Goal: Transaction & Acquisition: Obtain resource

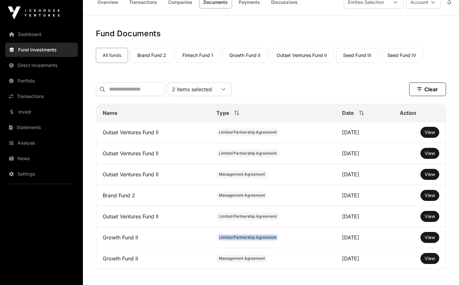
scroll to position [6, 4]
click at [52, 63] on link "Direct Investments" at bounding box center [41, 65] width 73 height 14
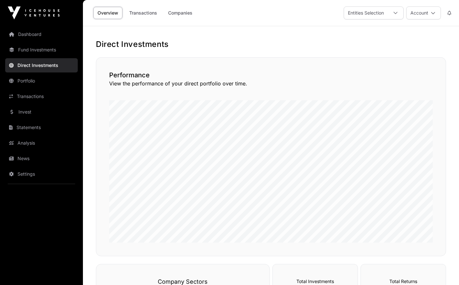
click at [142, 13] on link "Transactions" at bounding box center [143, 13] width 36 height 12
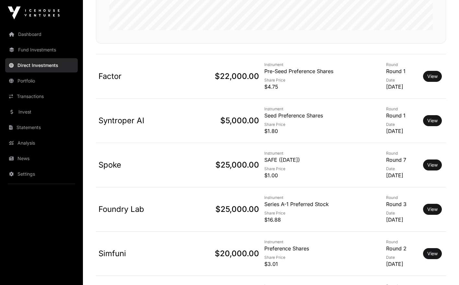
scroll to position [207, 0]
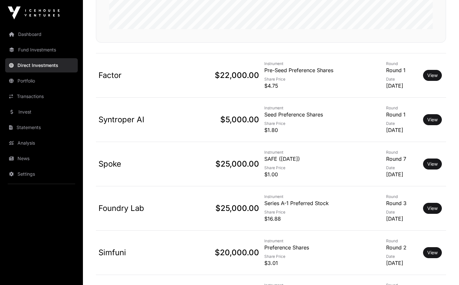
click at [437, 207] on link "View" at bounding box center [432, 208] width 10 height 6
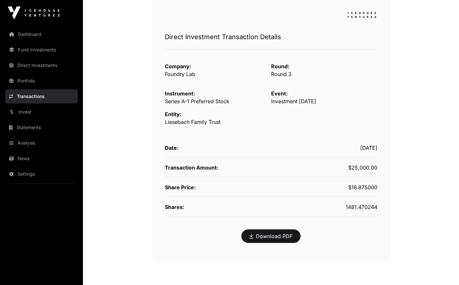
scroll to position [64, 0]
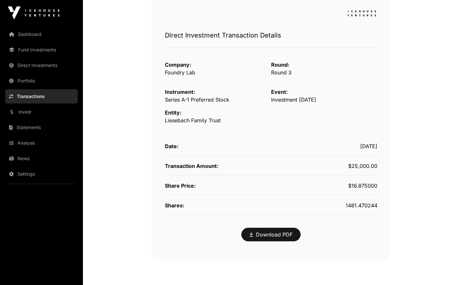
click at [283, 236] on link "Download PDF" at bounding box center [270, 235] width 43 height 8
